Goal: Navigation & Orientation: Find specific page/section

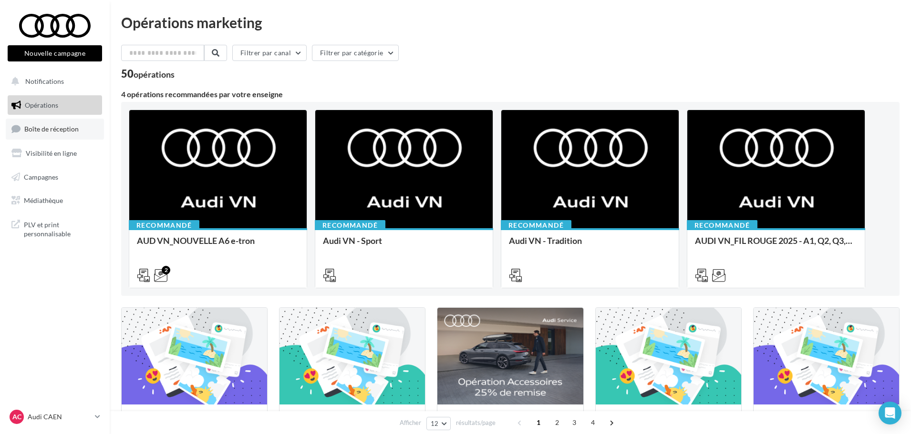
click at [70, 124] on link "Boîte de réception" at bounding box center [55, 129] width 98 height 21
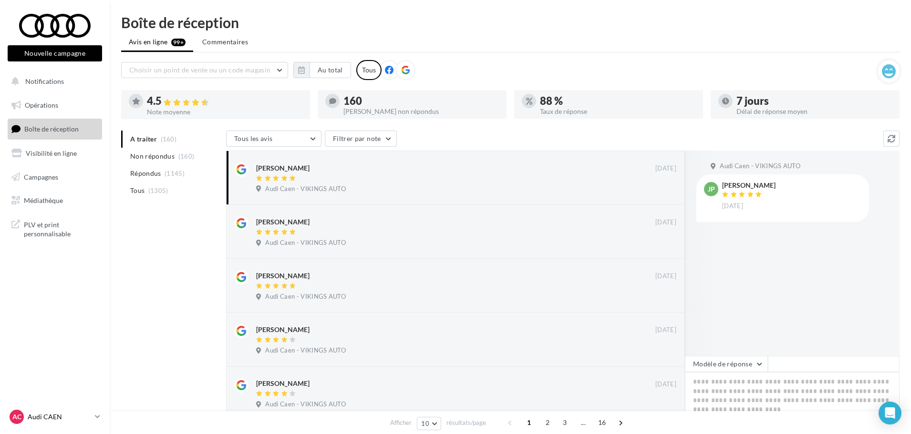
click at [54, 411] on div "AC Audi CAEN audi-[GEOGRAPHIC_DATA]-etho" at bounding box center [51, 417] width 82 height 14
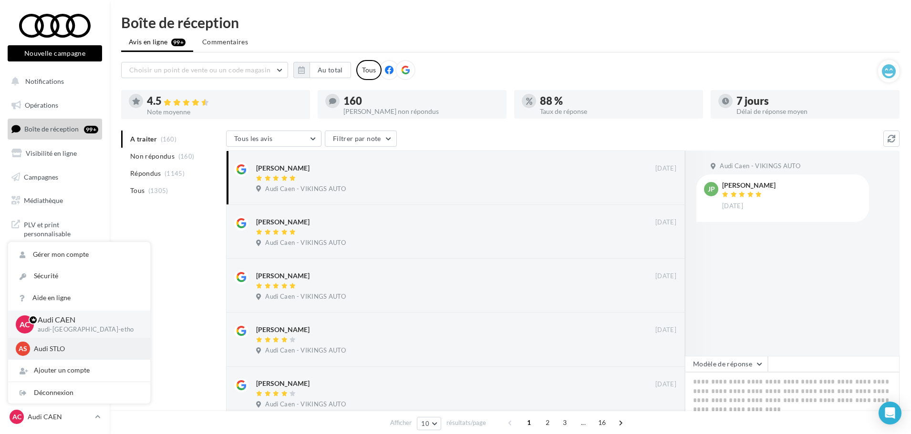
click at [62, 348] on p "Audi STLO" at bounding box center [86, 349] width 105 height 10
